Goal: Use online tool/utility

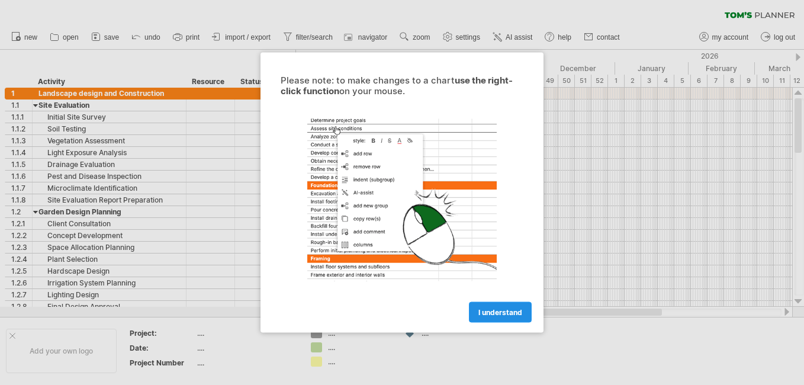
click at [486, 308] on span "I understand" at bounding box center [500, 312] width 44 height 9
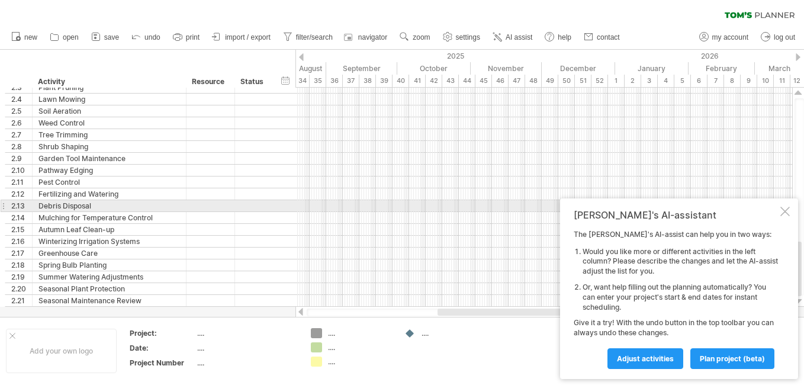
click at [786, 207] on div at bounding box center [784, 211] width 9 height 9
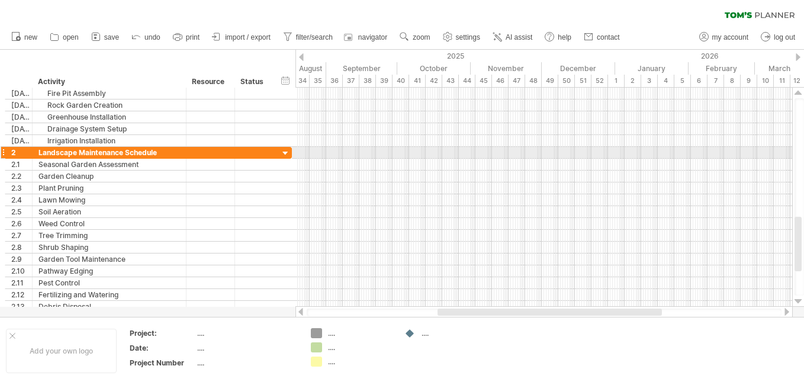
click at [289, 153] on div at bounding box center [285, 153] width 11 height 11
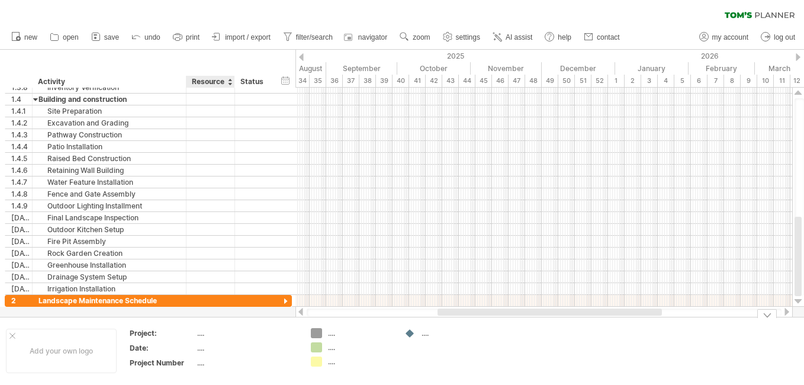
click at [197, 335] on div "...." at bounding box center [246, 333] width 99 height 10
click at [223, 299] on div at bounding box center [210, 300] width 36 height 11
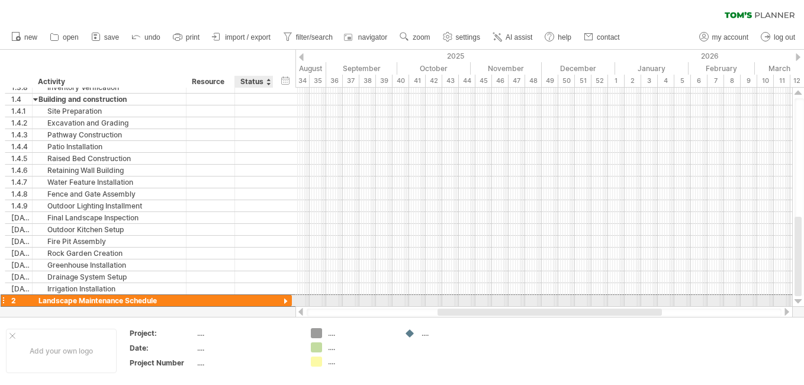
click at [257, 296] on div at bounding box center [254, 300] width 26 height 11
click at [257, 296] on input "text" at bounding box center [254, 300] width 26 height 11
click at [796, 301] on div at bounding box center [799, 301] width 8 height 9
click at [288, 297] on div at bounding box center [285, 301] width 11 height 11
click at [287, 300] on div at bounding box center [285, 301] width 11 height 11
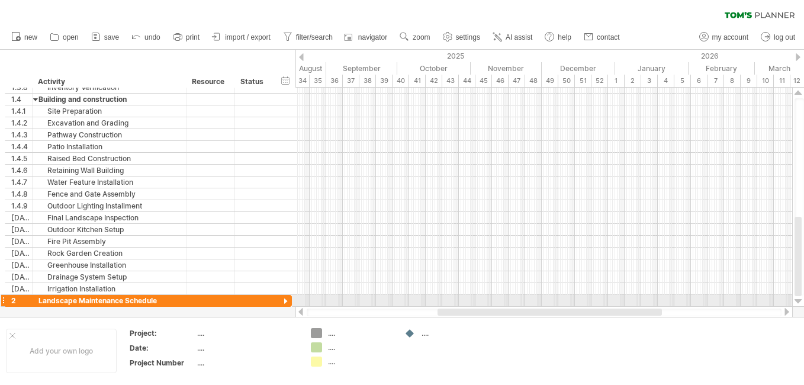
click at [287, 300] on div at bounding box center [285, 301] width 11 height 11
